Goal: Task Accomplishment & Management: Complete application form

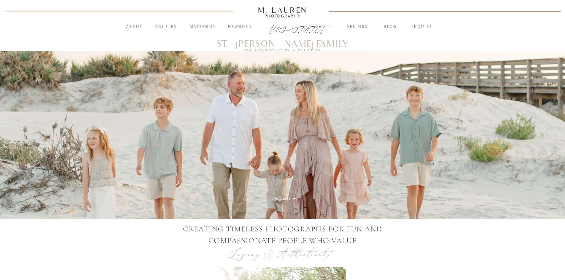
click at [327, 28] on nav "Family" at bounding box center [324, 27] width 32 height 6
click at [288, 198] on div "View Gallery" at bounding box center [283, 199] width 40 height 5
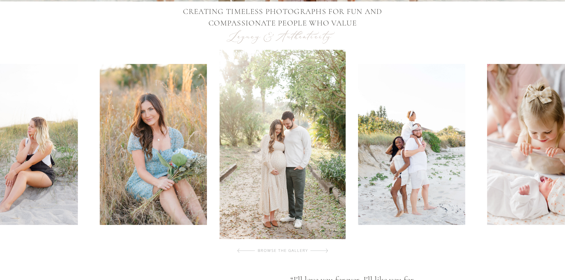
scroll to position [219, 0]
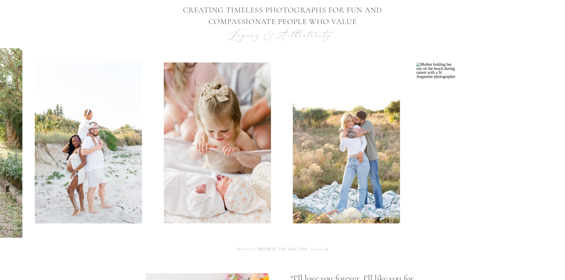
click at [198, 178] on img at bounding box center [217, 143] width 107 height 161
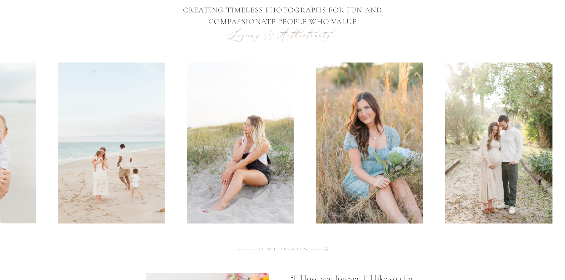
click at [88, 164] on img at bounding box center [111, 143] width 107 height 161
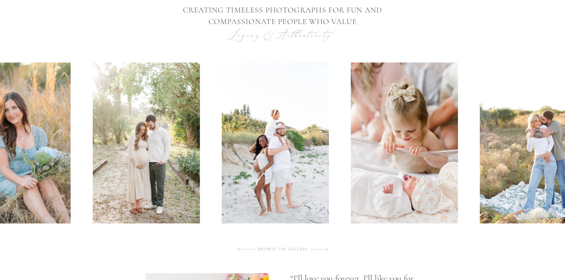
click at [139, 121] on img at bounding box center [146, 143] width 107 height 161
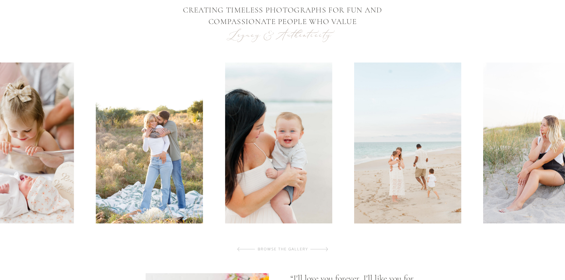
click at [96, 100] on img at bounding box center [149, 143] width 107 height 161
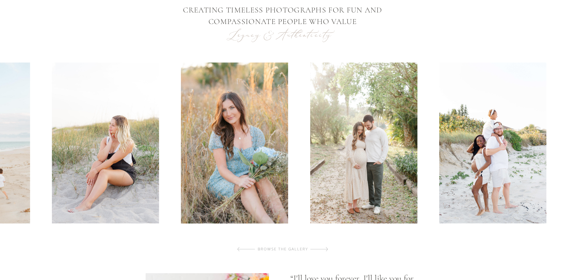
click at [106, 106] on img at bounding box center [105, 143] width 107 height 161
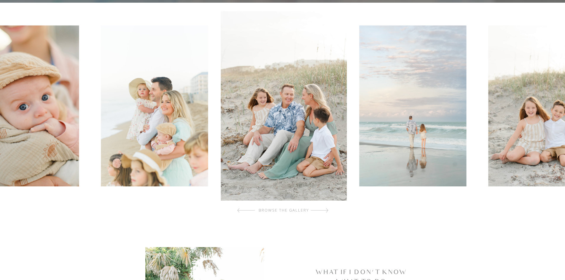
scroll to position [237, 0]
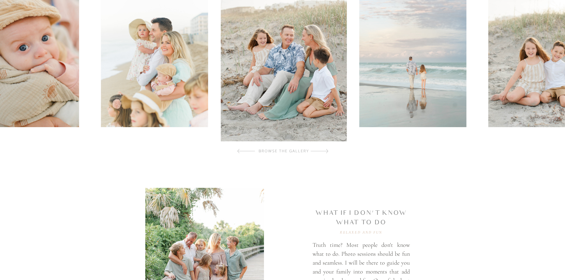
click at [499, 95] on img at bounding box center [541, 46] width 107 height 161
click at [276, 152] on div "browse the gallery" at bounding box center [284, 151] width 71 height 6
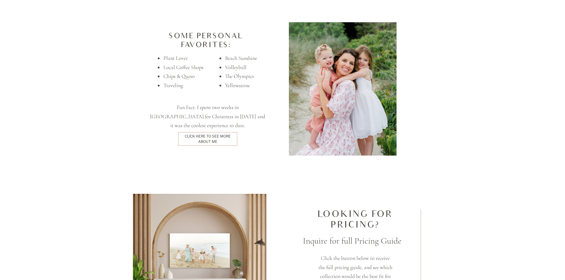
scroll to position [1453, 0]
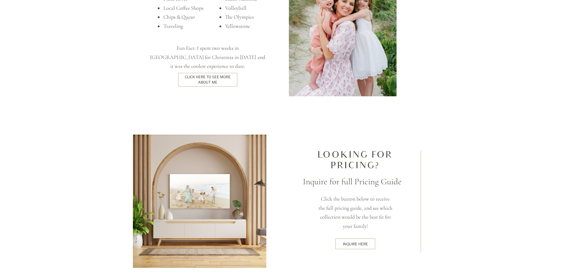
click at [355, 245] on div "inquire here" at bounding box center [356, 244] width 38 height 5
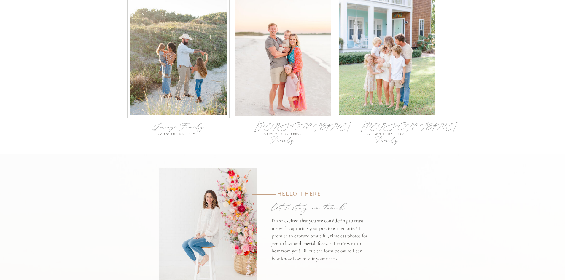
scroll to position [1987, 0]
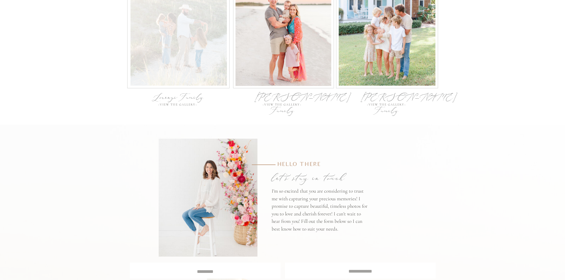
click at [185, 47] on div at bounding box center [178, 23] width 96 height 125
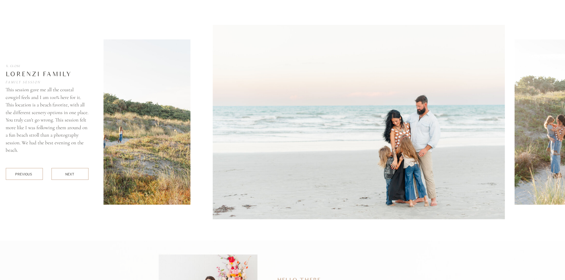
scroll to position [2112, 0]
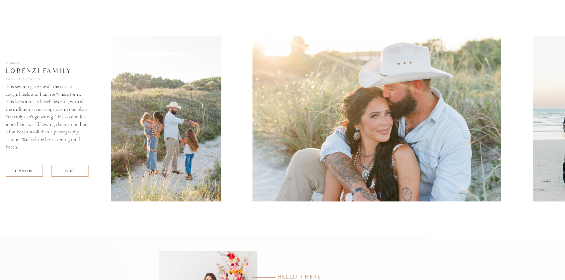
click at [139, 159] on img at bounding box center [166, 118] width 110 height 165
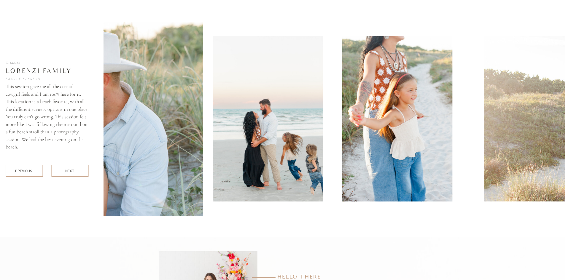
click at [165, 157] on img at bounding box center [56, 119] width 292 height 195
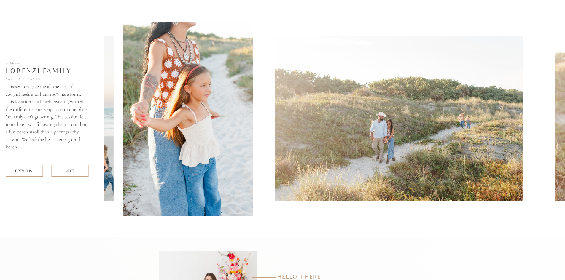
click at [238, 159] on img at bounding box center [188, 119] width 130 height 195
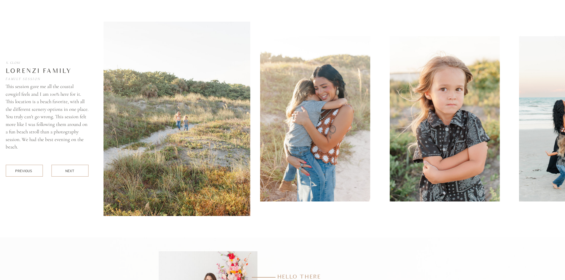
click at [240, 157] on img at bounding box center [104, 119] width 292 height 195
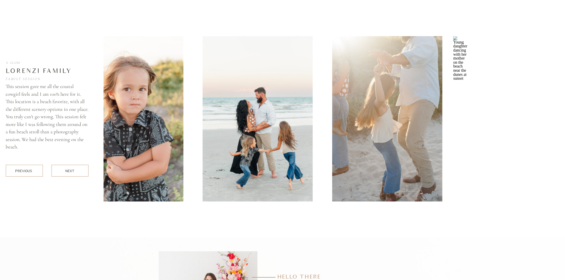
click at [159, 166] on img at bounding box center [128, 118] width 110 height 165
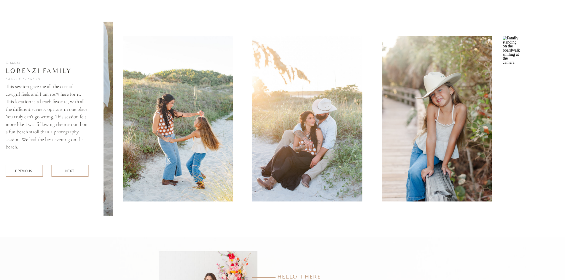
click at [205, 177] on img at bounding box center [178, 118] width 110 height 165
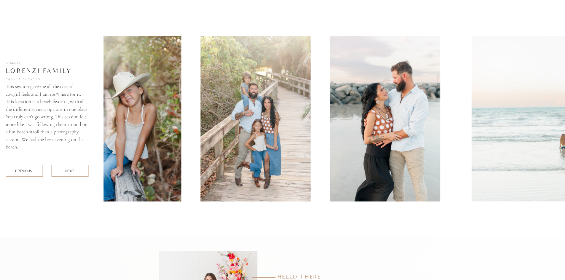
click at [179, 163] on img at bounding box center [126, 118] width 110 height 165
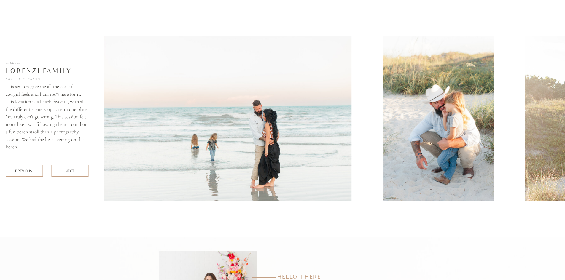
click at [179, 142] on img at bounding box center [227, 118] width 249 height 165
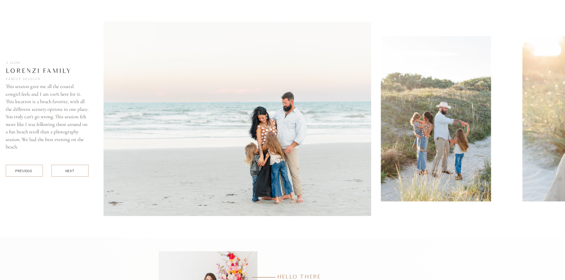
click at [370, 121] on img at bounding box center [225, 119] width 292 height 195
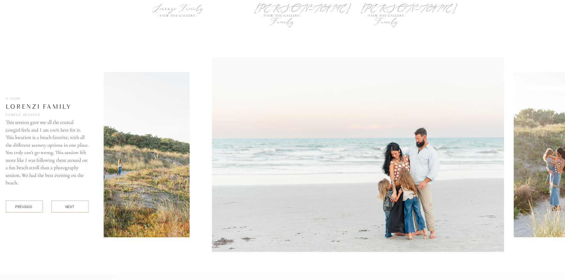
scroll to position [1957, 0]
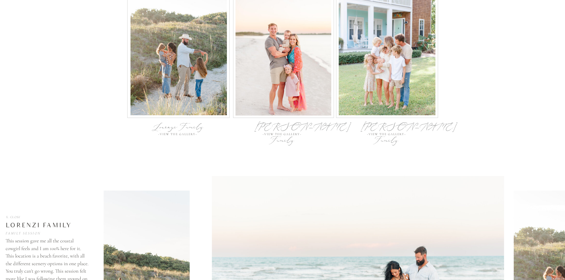
click at [278, 133] on div "~View the gallery~" at bounding box center [282, 135] width 41 height 4
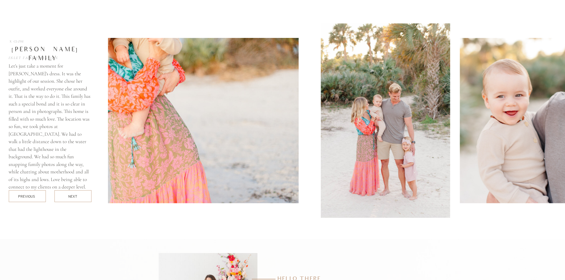
scroll to position [2350, 0]
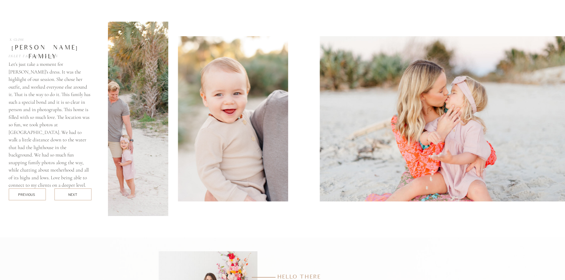
click at [184, 174] on img at bounding box center [233, 118] width 110 height 165
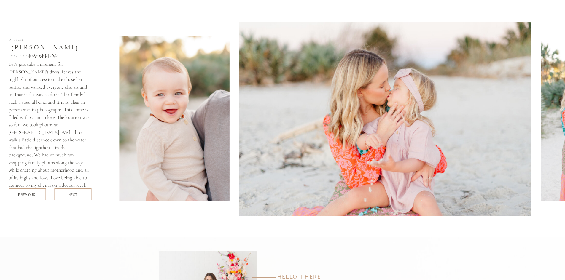
click at [174, 187] on img at bounding box center [175, 118] width 110 height 165
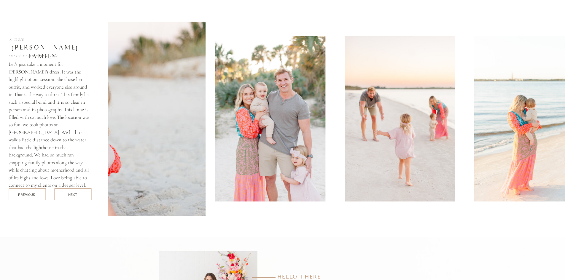
click at [168, 147] on img at bounding box center [59, 119] width 292 height 195
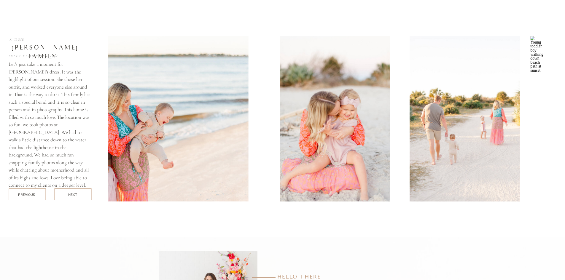
click at [105, 149] on div "Aitkens Family Inlet Family Session Let's just take a moment for Mandy's dress.…" at bounding box center [283, 119] width 356 height 238
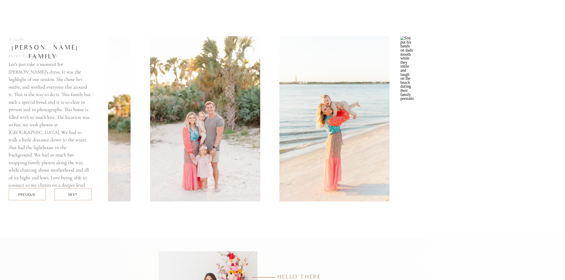
click at [105, 144] on div "Aitkens Family Inlet Family Session Let's just take a moment for Mandy's dress.…" at bounding box center [283, 119] width 356 height 238
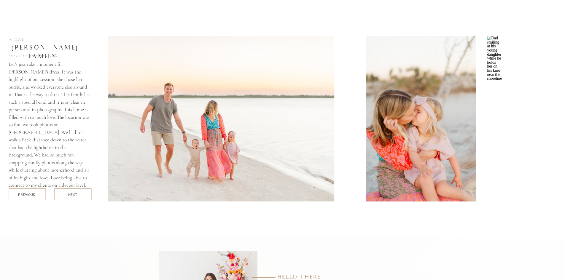
click at [105, 124] on div "Aitkens Family Inlet Family Session Let's just take a moment for Mandy's dress.…" at bounding box center [283, 119] width 356 height 238
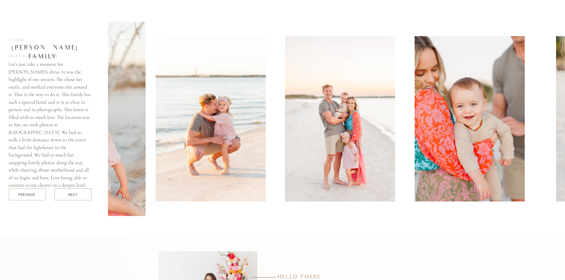
click at [247, 141] on img at bounding box center [210, 118] width 110 height 165
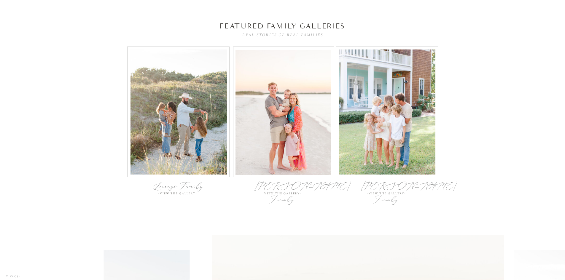
scroll to position [1868, 0]
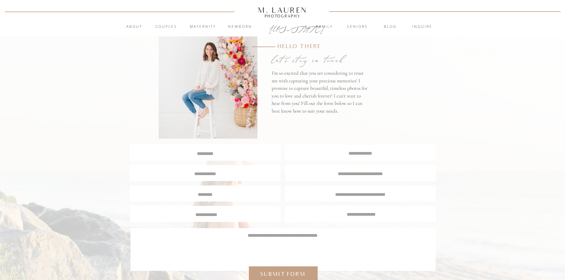
scroll to position [59, 0]
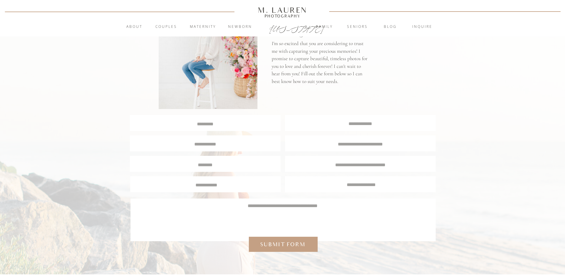
click at [209, 122] on textarea at bounding box center [205, 124] width 150 height 6
type textarea "**********"
click at [315, 120] on textarea at bounding box center [360, 123] width 150 height 6
type textarea "**********"
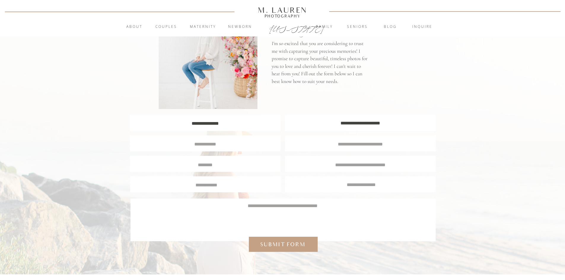
drag, startPoint x: 398, startPoint y: 121, endPoint x: 280, endPoint y: 135, distance: 118.8
click at [280, 135] on div "**********" at bounding box center [282, 217] width 565 height 552
type textarea "**********"
click at [231, 148] on div at bounding box center [205, 144] width 151 height 16
click at [218, 142] on textarea at bounding box center [205, 143] width 141 height 5
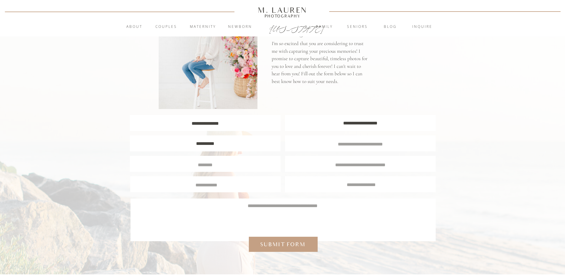
type textarea "**********"
click at [217, 164] on textarea at bounding box center [205, 164] width 141 height 5
type textarea "**********"
drag, startPoint x: 354, startPoint y: 160, endPoint x: 353, endPoint y: 164, distance: 3.9
click at [354, 160] on div at bounding box center [360, 164] width 151 height 16
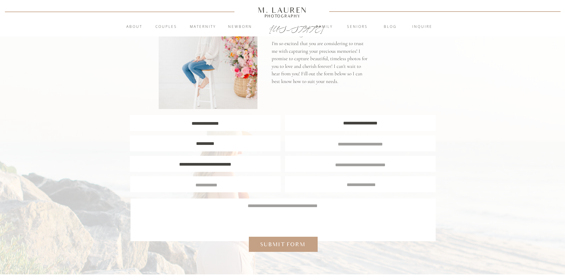
click at [353, 164] on textarea at bounding box center [360, 164] width 141 height 5
type textarea "********"
drag, startPoint x: 228, startPoint y: 186, endPoint x: 243, endPoint y: 187, distance: 15.1
click at [228, 186] on textarea at bounding box center [206, 184] width 141 height 5
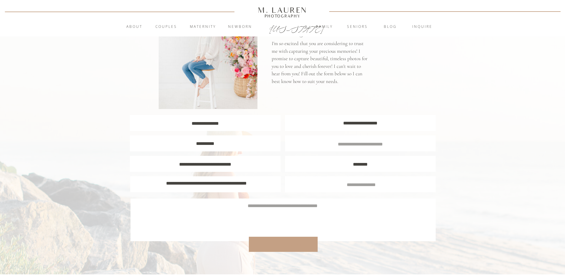
type textarea "**********"
click at [267, 242] on div "Submit form" at bounding box center [282, 245] width 51 height 8
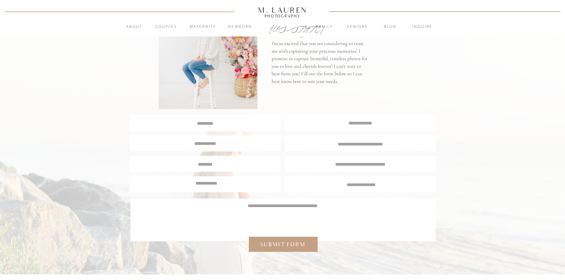
scroll to position [0, 0]
